Goal: Task Accomplishment & Management: Complete application form

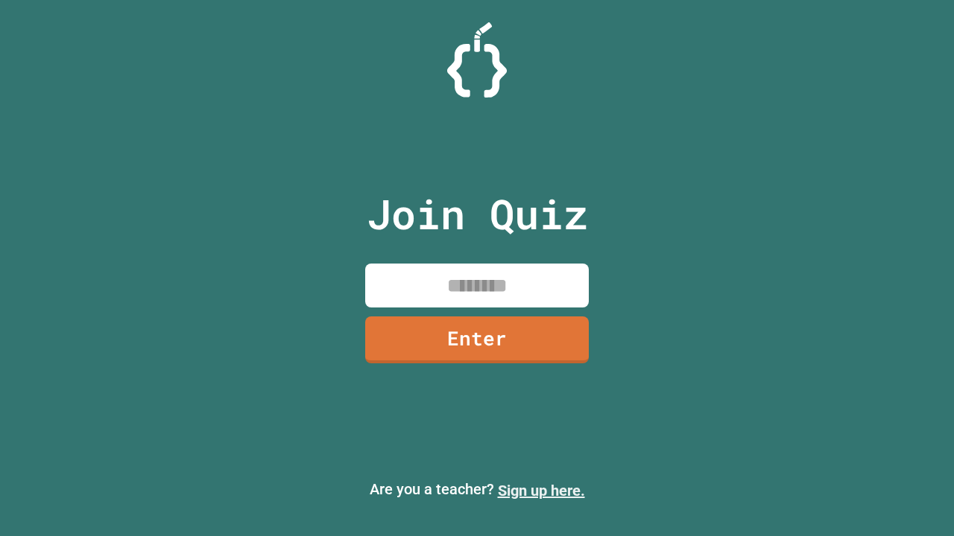
click at [541, 491] on link "Sign up here." at bounding box center [541, 491] width 87 height 18
